Goal: Find specific page/section: Find specific page/section

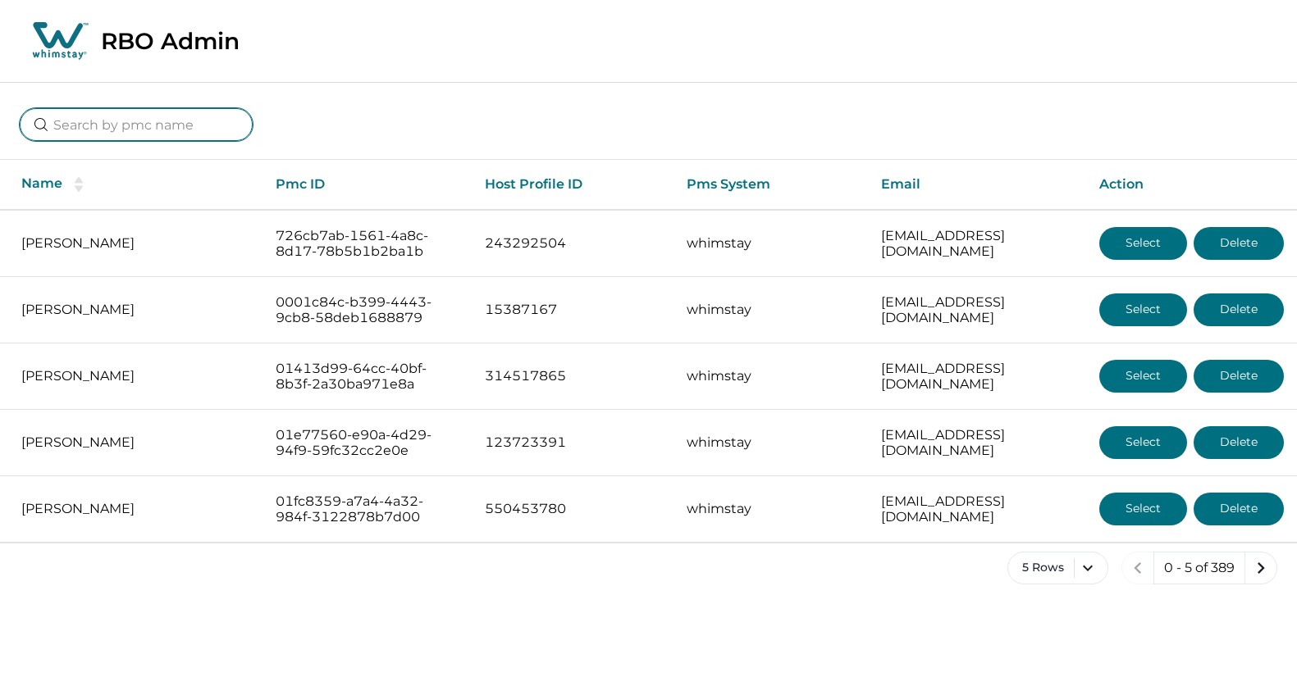
click at [103, 124] on input at bounding box center [136, 124] width 233 height 33
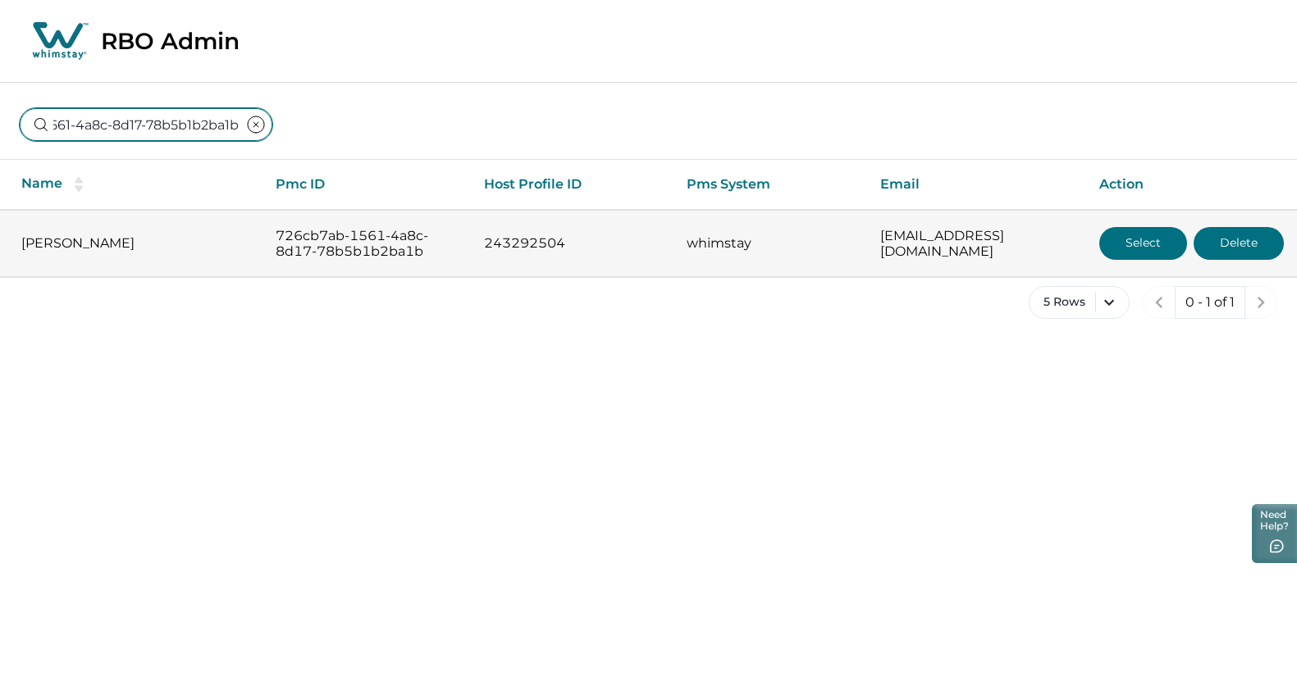
type input "726cb7ab-1561-4a8c-8d17-78b5b1b2ba1b"
click at [1136, 246] on button "Select" at bounding box center [1143, 243] width 88 height 33
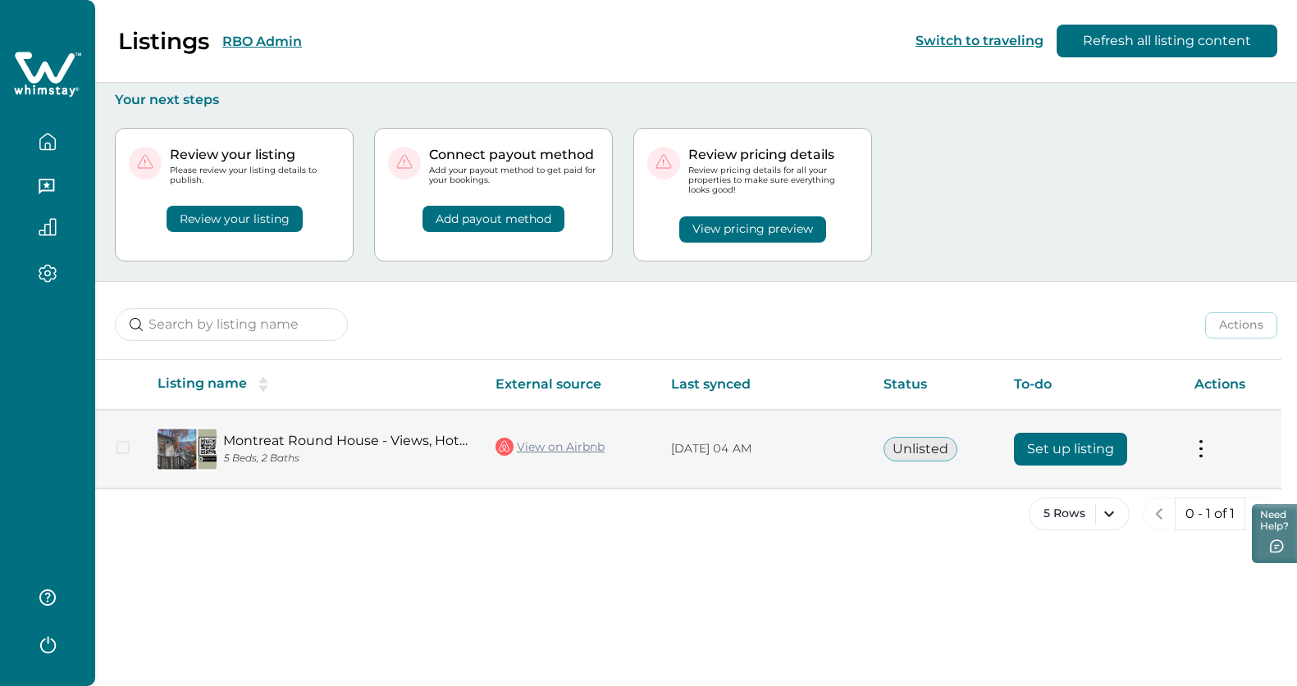
click at [268, 439] on link "Montreat Round House - Views, Hot Tub, Updated" at bounding box center [346, 441] width 246 height 16
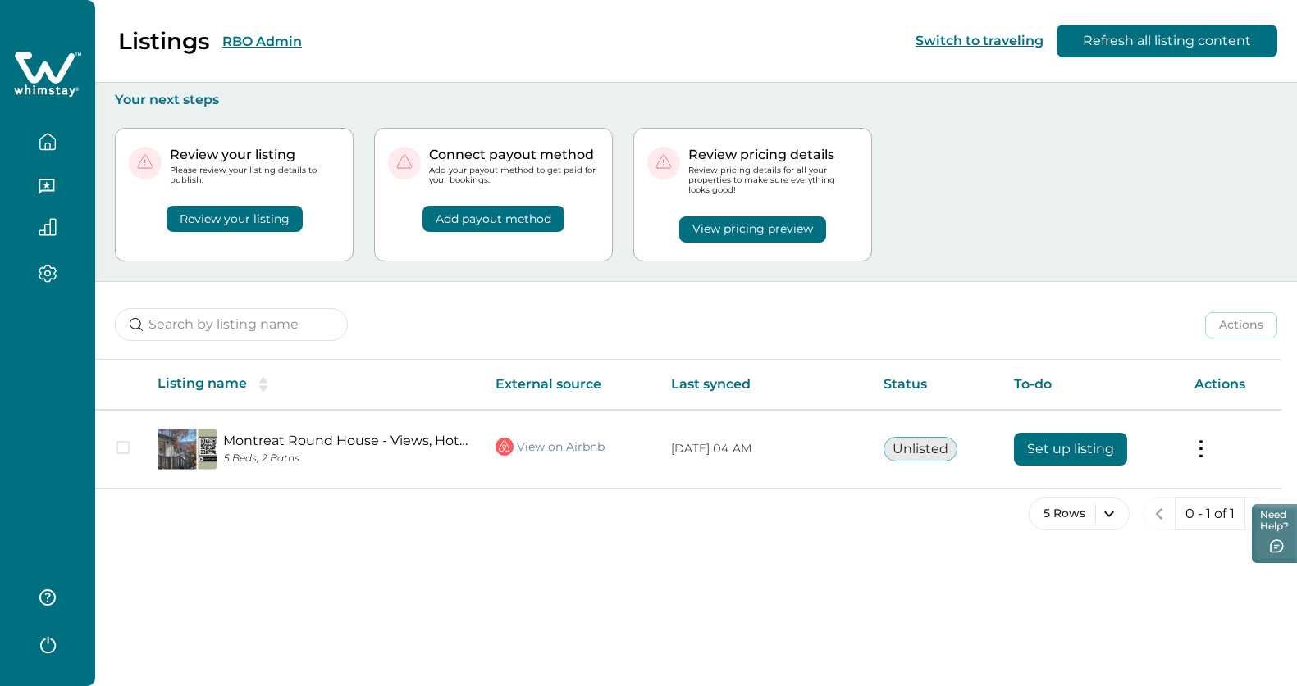
click at [262, 40] on button "RBO Admin" at bounding box center [262, 42] width 80 height 16
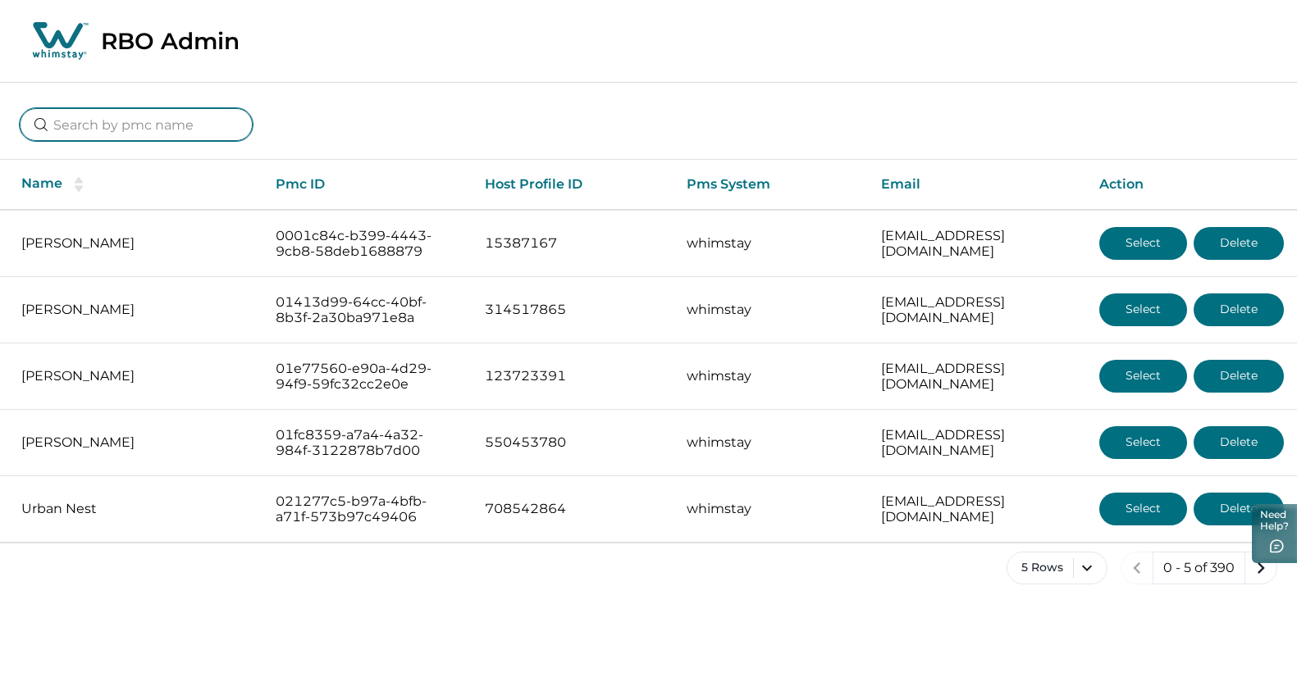
click at [139, 117] on input at bounding box center [136, 124] width 233 height 33
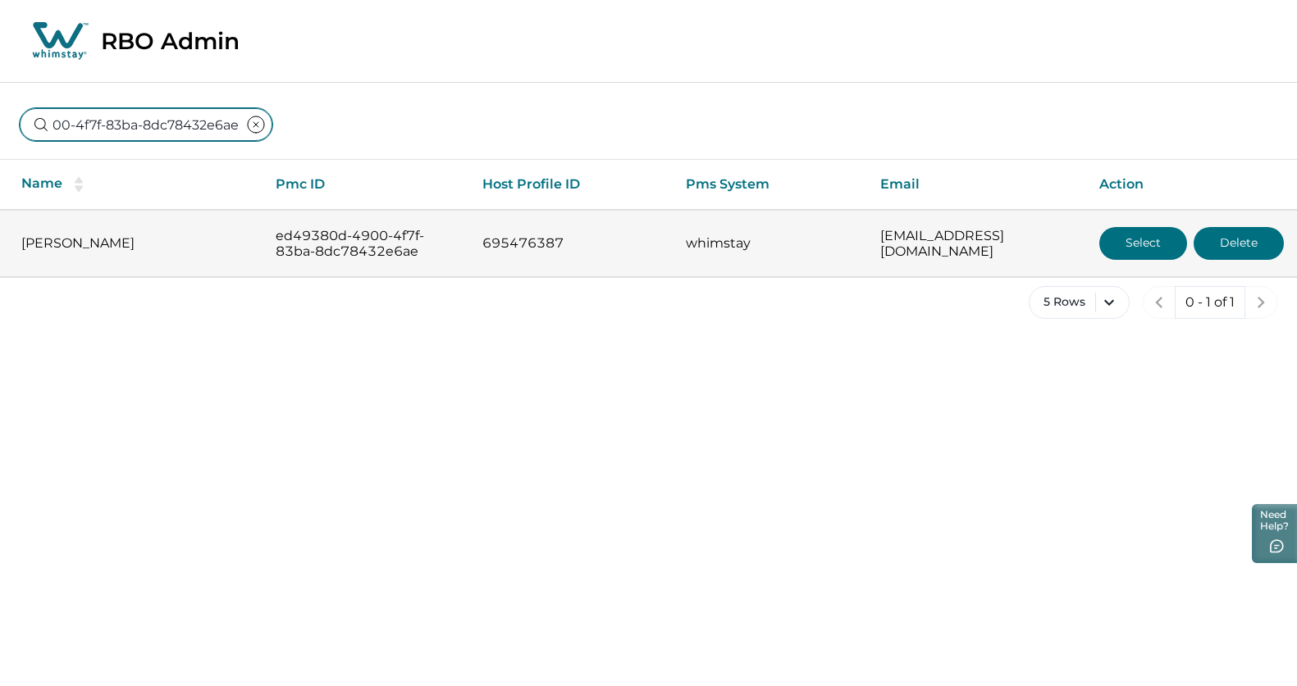
type input "ed49380d-4900-4f7f-83ba-8dc78432e6ae"
click at [1145, 235] on button "Select" at bounding box center [1143, 243] width 88 height 33
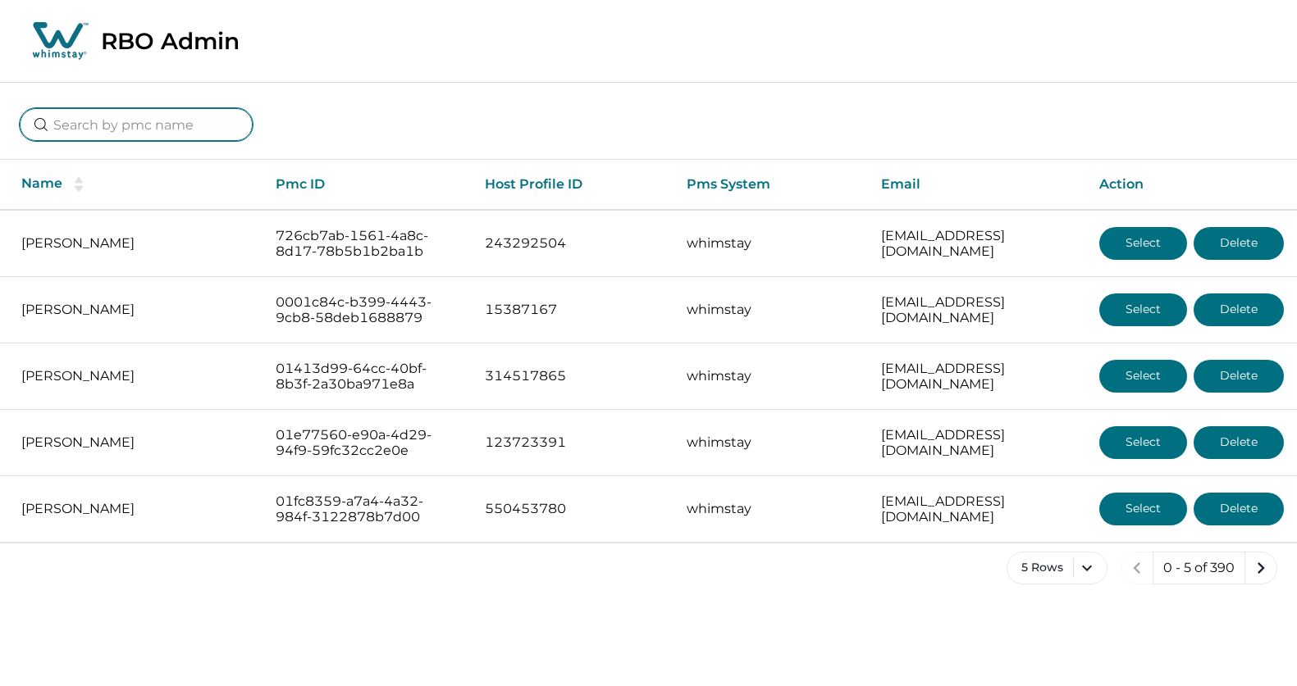
click at [93, 120] on input at bounding box center [136, 124] width 233 height 33
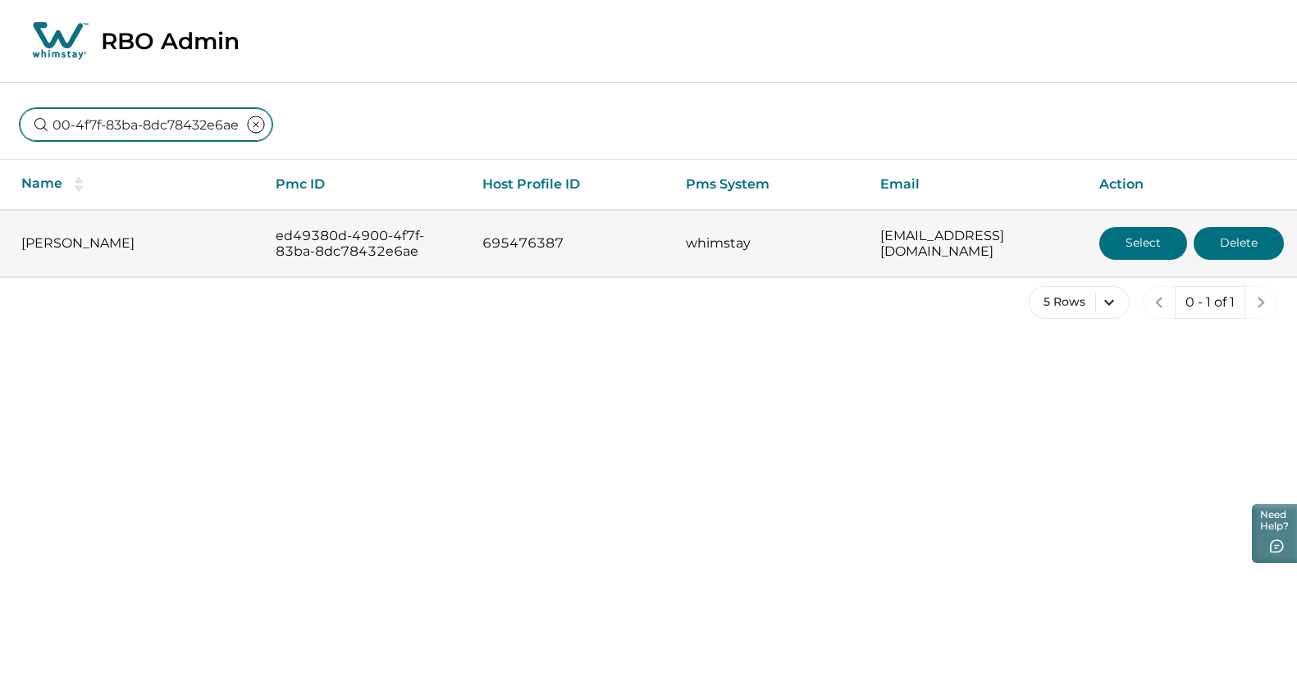
type input "ed49380d-4900-4f7f-83ba-8dc78432e6ae"
click at [1126, 235] on button "Select" at bounding box center [1143, 243] width 88 height 33
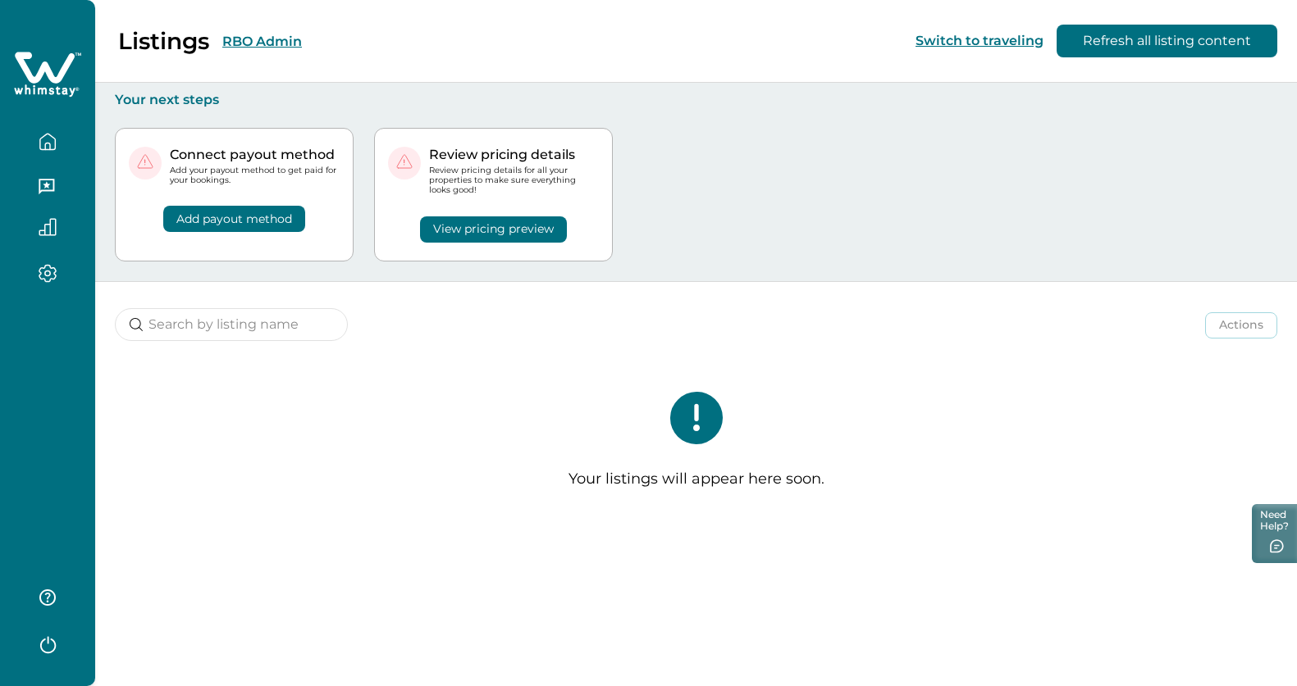
click at [249, 39] on button "RBO Admin" at bounding box center [262, 42] width 80 height 16
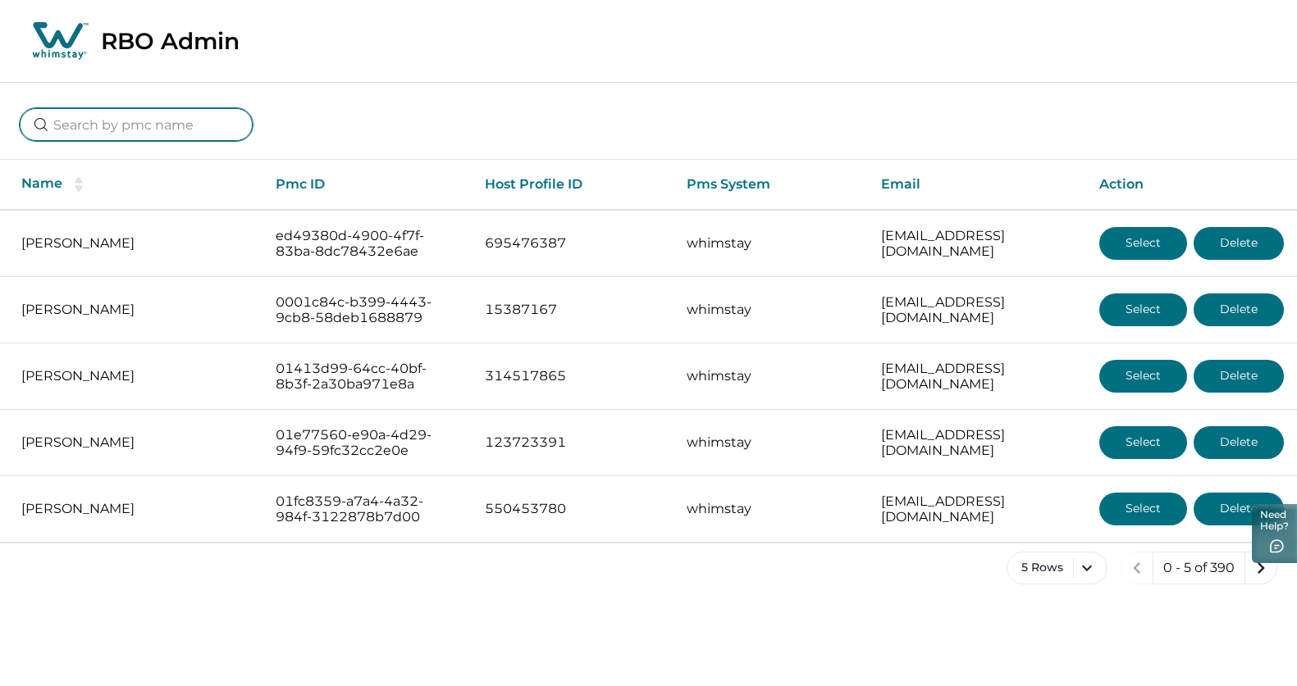
click at [153, 139] on input at bounding box center [136, 124] width 233 height 33
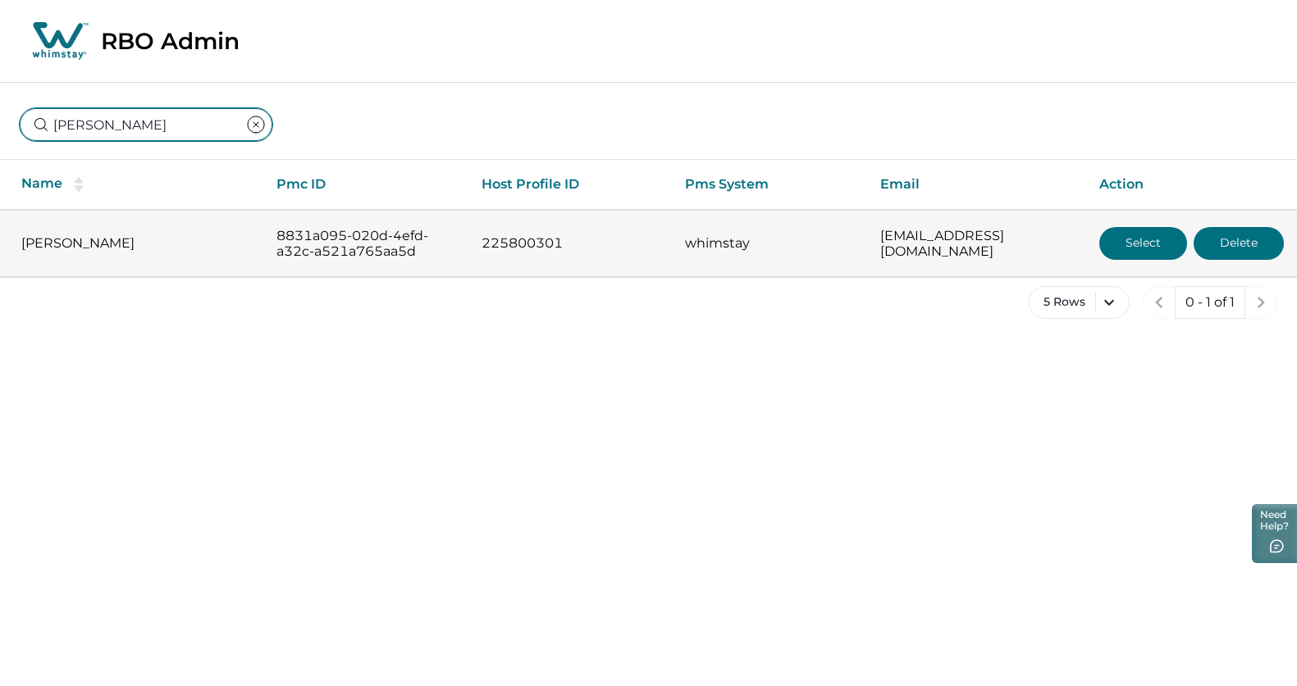
type input "[PERSON_NAME]"
click at [1160, 238] on button "Select" at bounding box center [1143, 243] width 88 height 33
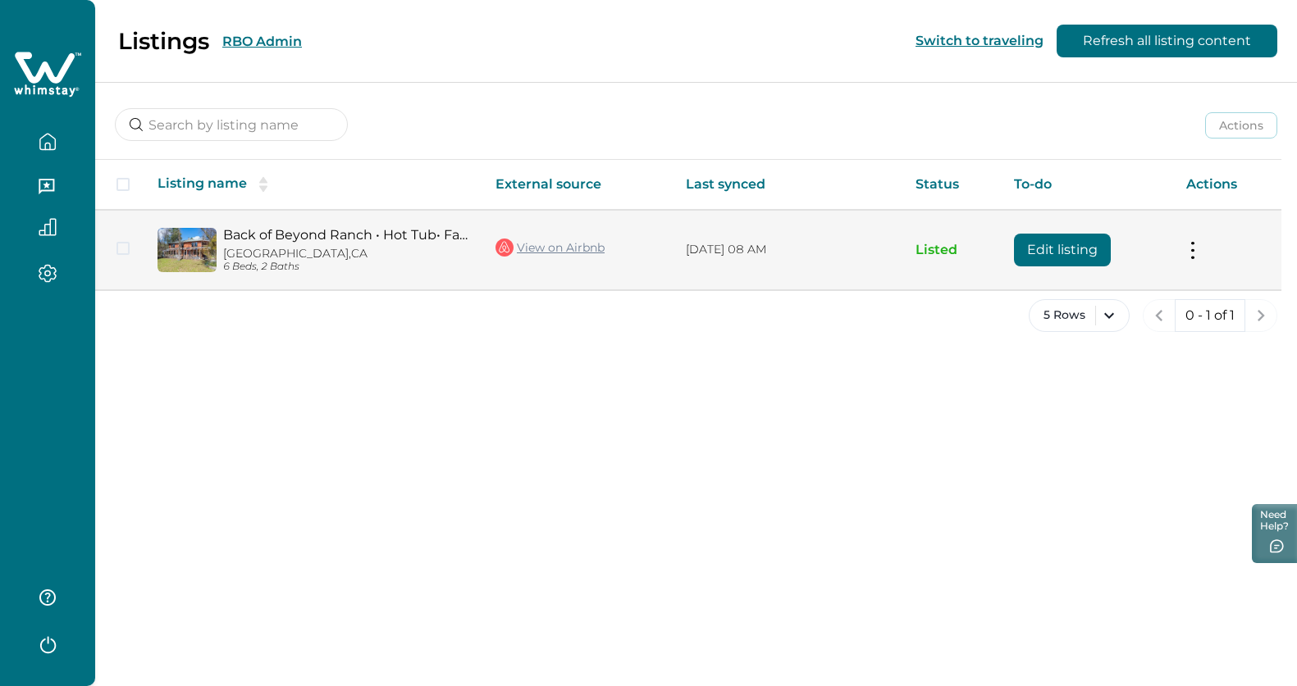
click at [290, 247] on p "[GEOGRAPHIC_DATA], [GEOGRAPHIC_DATA]" at bounding box center [346, 254] width 246 height 14
click at [290, 234] on link "Back of Beyond Ranch • Hot Tub• Family Fun+QR Game" at bounding box center [346, 235] width 246 height 16
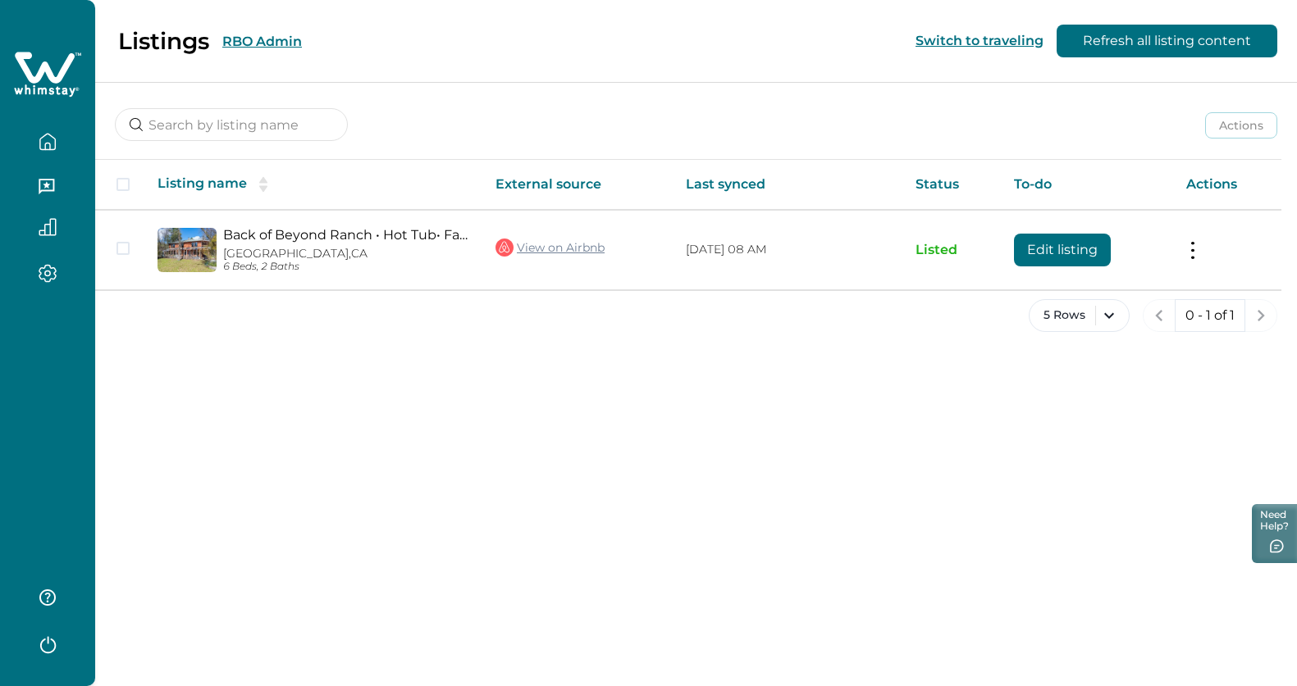
click at [1191, 247] on button at bounding box center [1192, 249] width 13 height 17
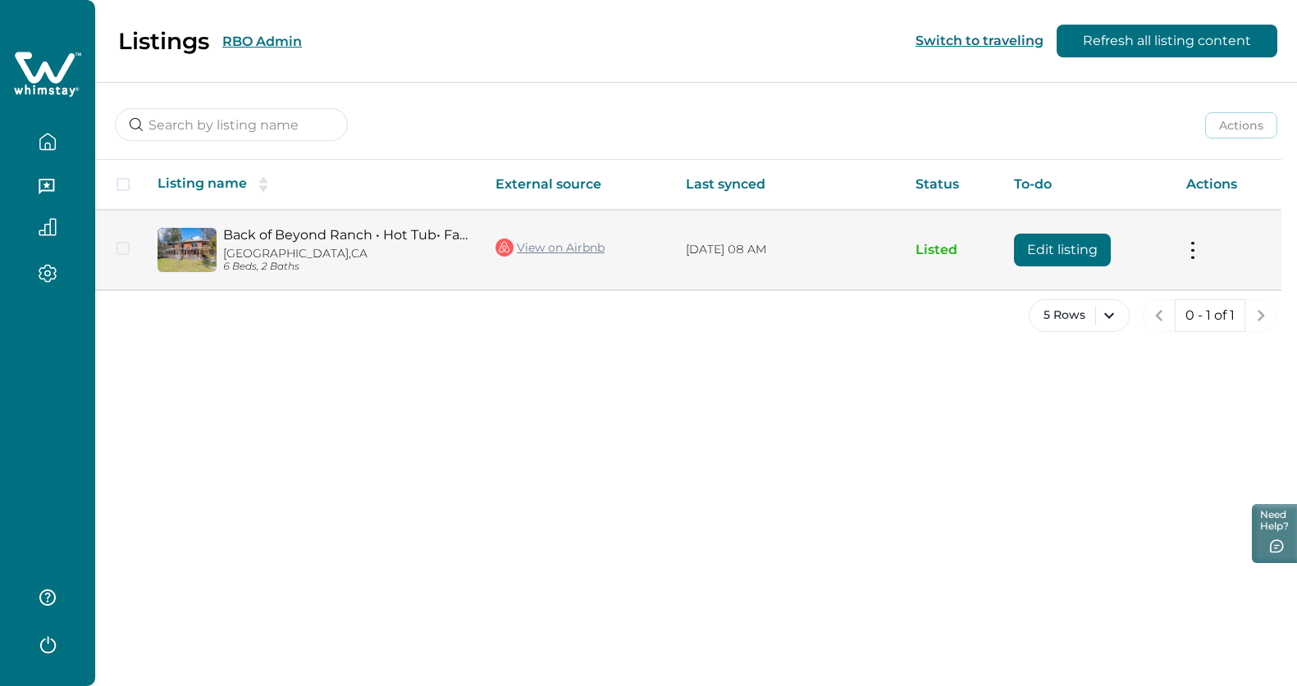
click at [1186, 244] on button at bounding box center [1192, 249] width 13 height 17
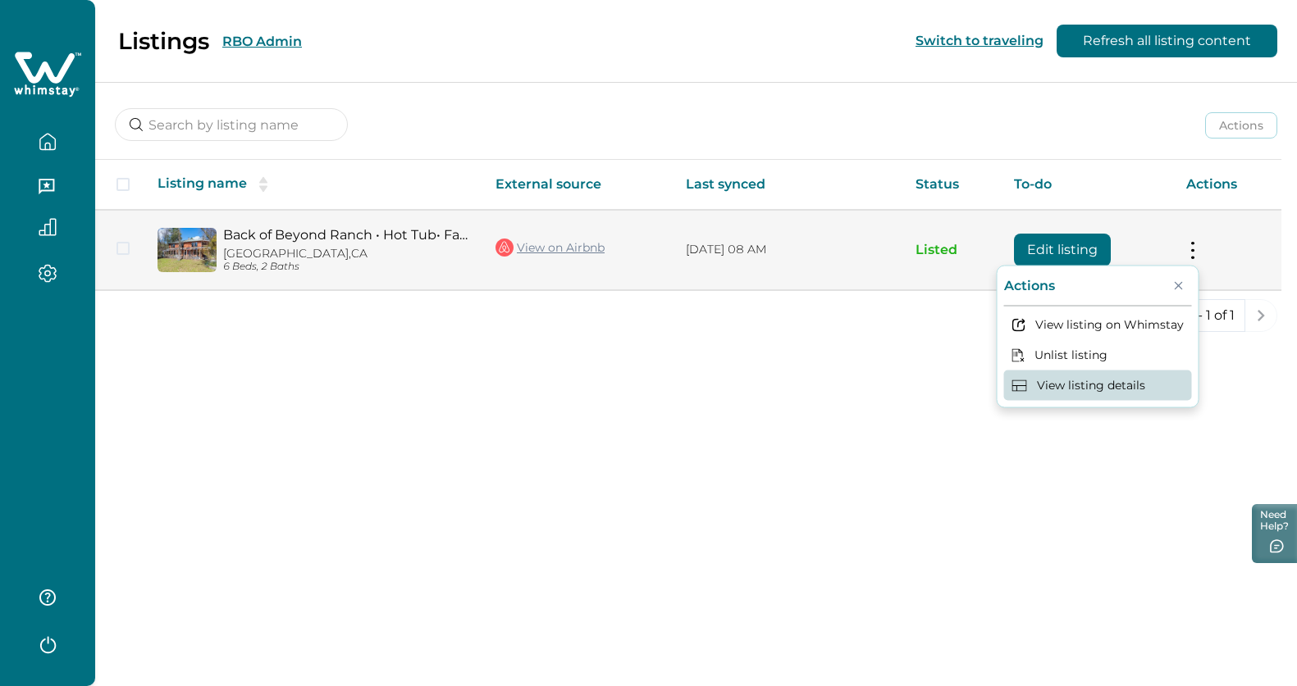
click at [1093, 378] on button "View listing details" at bounding box center [1098, 386] width 188 height 30
